Goal: Task Accomplishment & Management: Manage account settings

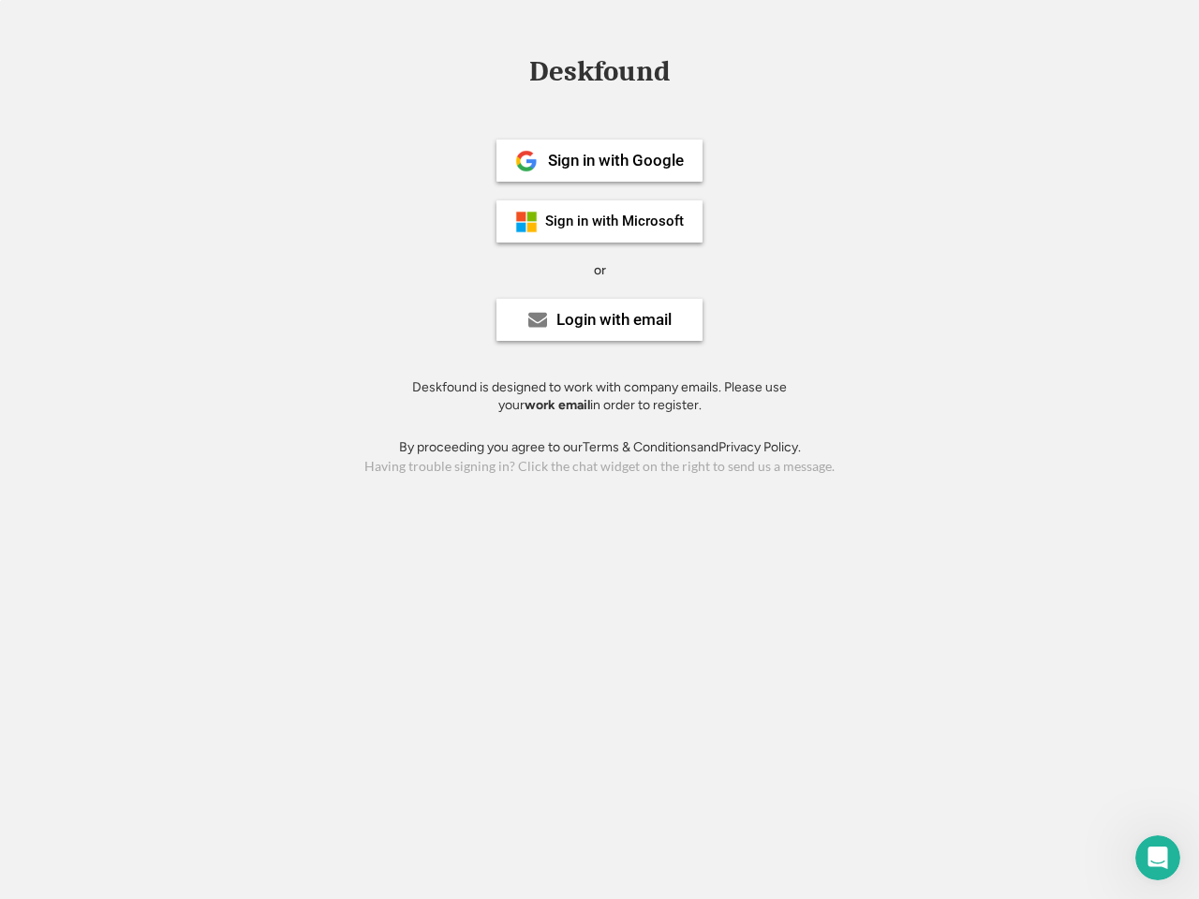
click at [599, 268] on div "or" at bounding box center [600, 270] width 12 height 19
click at [599, 75] on div "Deskfound" at bounding box center [599, 71] width 159 height 29
click at [512, 70] on div "Deskfound" at bounding box center [599, 75] width 1199 height 36
click at [599, 75] on div "Deskfound" at bounding box center [599, 71] width 159 height 29
click at [599, 270] on div "or" at bounding box center [600, 270] width 12 height 19
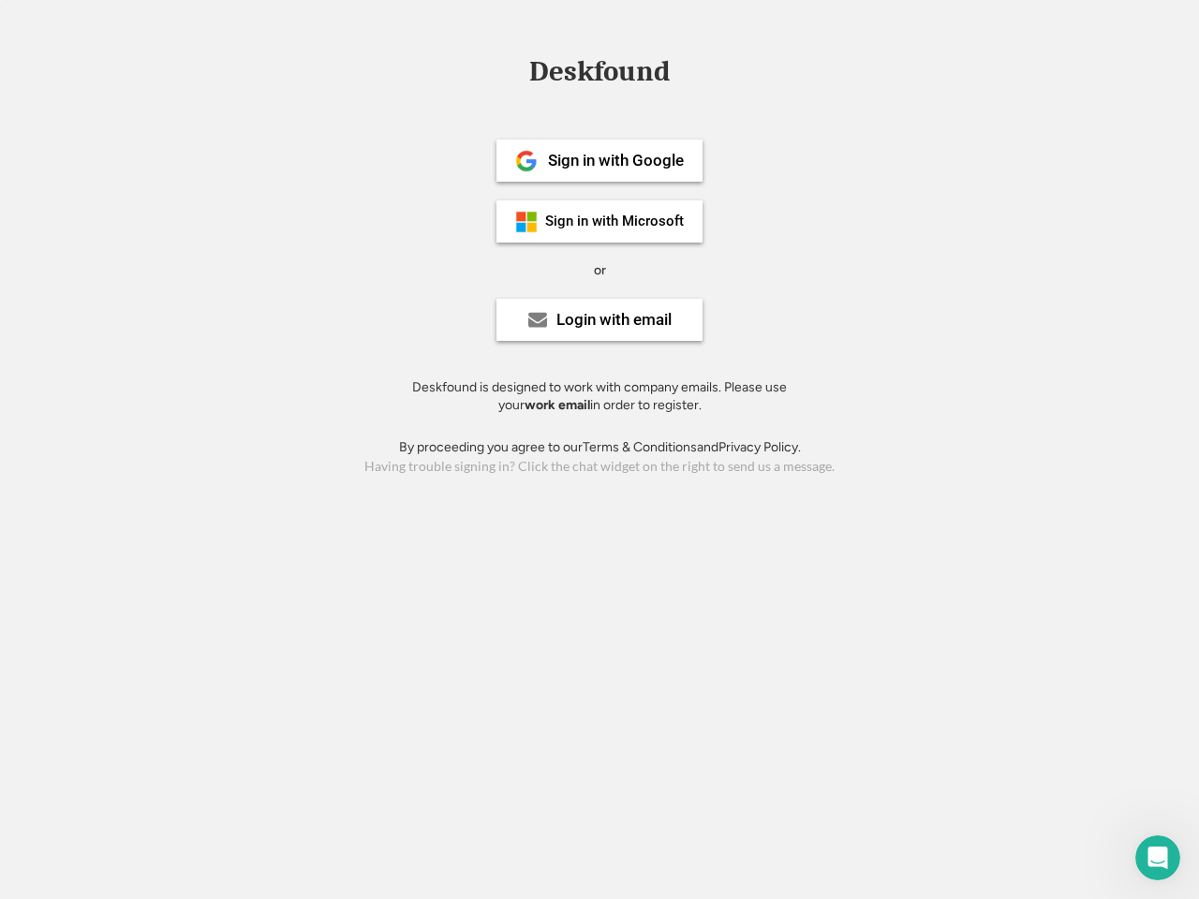
click at [599, 160] on div "Sign in with Google" at bounding box center [616, 161] width 136 height 16
click at [615, 160] on div "Sign in with Google" at bounding box center [616, 161] width 136 height 16
click at [526, 161] on img at bounding box center [526, 161] width 22 height 22
click at [599, 221] on div "Sign in with Microsoft" at bounding box center [614, 221] width 139 height 14
click at [615, 221] on div "Sign in with Microsoft" at bounding box center [614, 221] width 139 height 14
